Goal: Find contact information: Find contact information

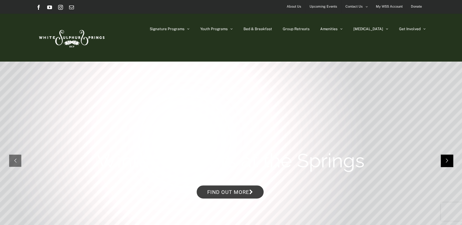
click at [448, 159] on rs-arrow at bounding box center [447, 160] width 12 height 12
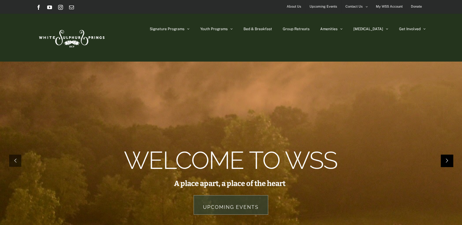
click at [448, 159] on rs-arrow at bounding box center [447, 160] width 12 height 12
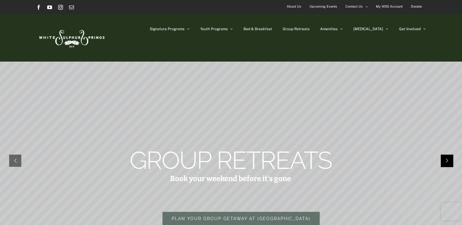
click at [448, 159] on rs-arrow at bounding box center [447, 160] width 12 height 12
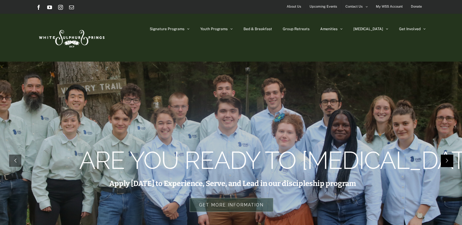
click at [448, 159] on rs-arrow at bounding box center [447, 160] width 12 height 12
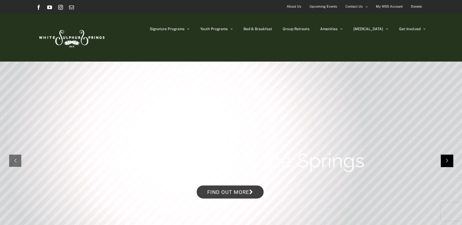
click at [448, 159] on rs-arrow at bounding box center [447, 160] width 12 height 12
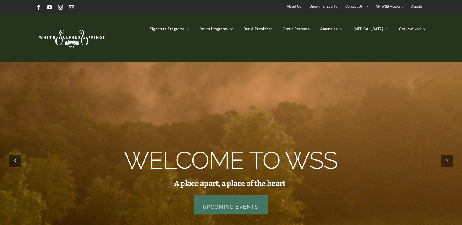
click at [229, 206] on link "Upcoming Events" at bounding box center [231, 204] width 74 height 19
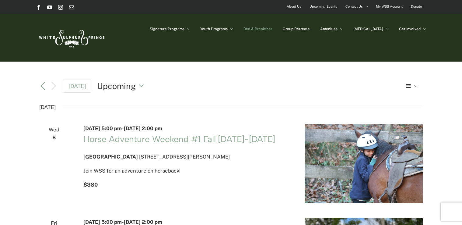
click at [272, 31] on link "Bed & Breakfast" at bounding box center [257, 29] width 29 height 30
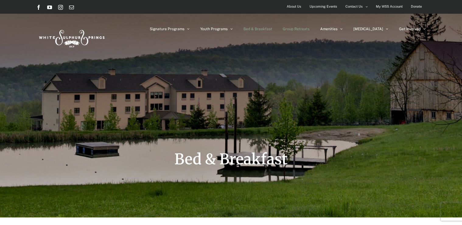
click at [310, 30] on span "Group Retreats" at bounding box center [296, 29] width 27 height 4
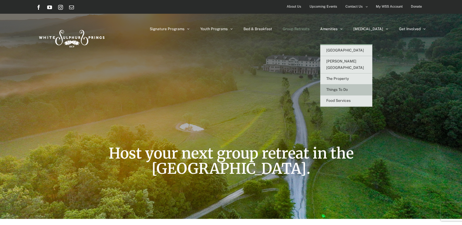
click at [348, 87] on span "Things To Do" at bounding box center [337, 89] width 22 height 4
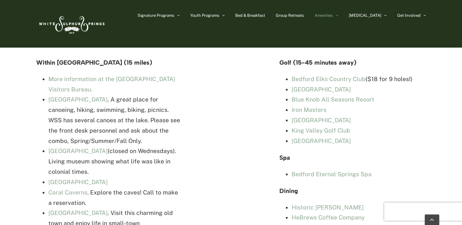
scroll to position [1400, 0]
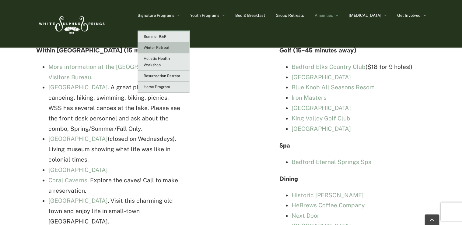
click at [170, 46] on span "Winter Retreat" at bounding box center [157, 47] width 26 height 4
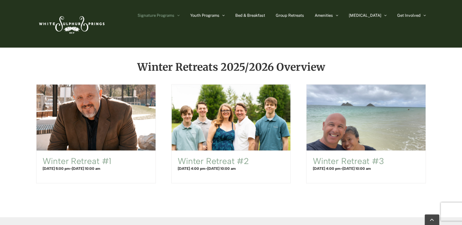
scroll to position [377, 0]
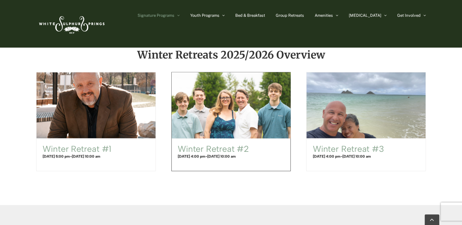
click at [240, 111] on span "Winter Retreat #2" at bounding box center [231, 105] width 131 height 72
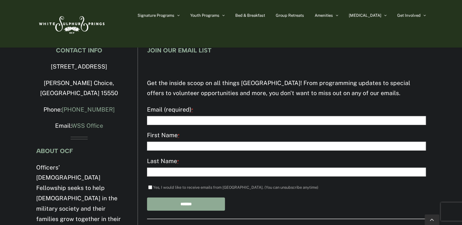
scroll to position [811, 0]
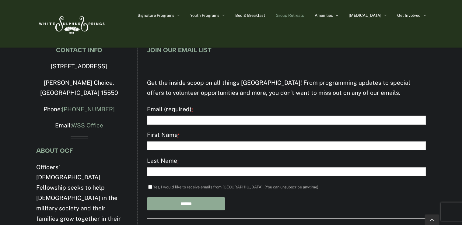
click at [304, 15] on span "Group Retreats" at bounding box center [290, 15] width 28 height 4
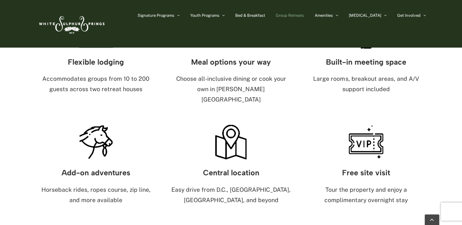
scroll to position [402, 0]
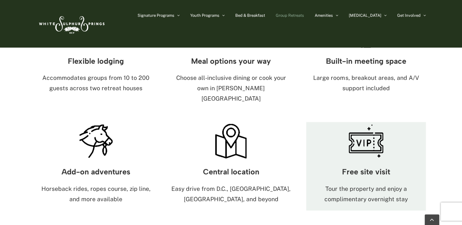
click at [368, 126] on img at bounding box center [366, 141] width 38 height 38
click at [368, 122] on img at bounding box center [366, 141] width 38 height 38
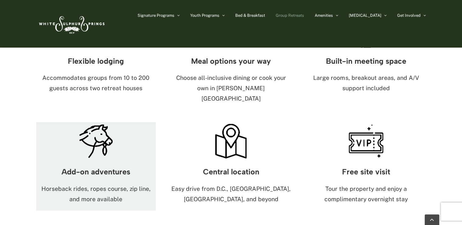
click at [99, 122] on img at bounding box center [96, 141] width 38 height 38
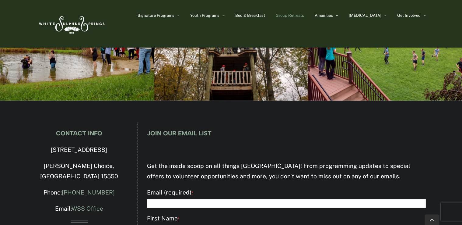
scroll to position [2111, 0]
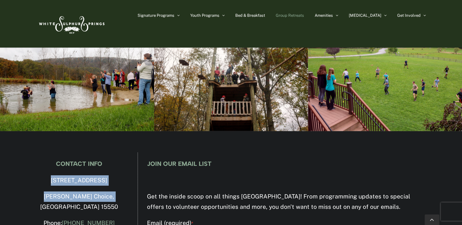
drag, startPoint x: 44, startPoint y: 139, endPoint x: 112, endPoint y: 158, distance: 71.0
drag, startPoint x: 112, startPoint y: 158, endPoint x: 106, endPoint y: 151, distance: 8.6
copy div "[STREET_ADDRESS][PERSON_NAME]"
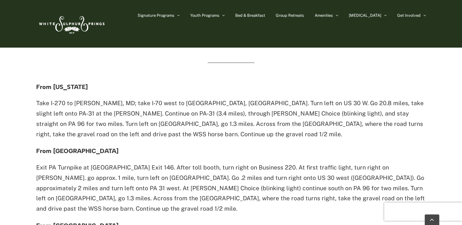
scroll to position [219, 0]
